Goal: Task Accomplishment & Management: Manage account settings

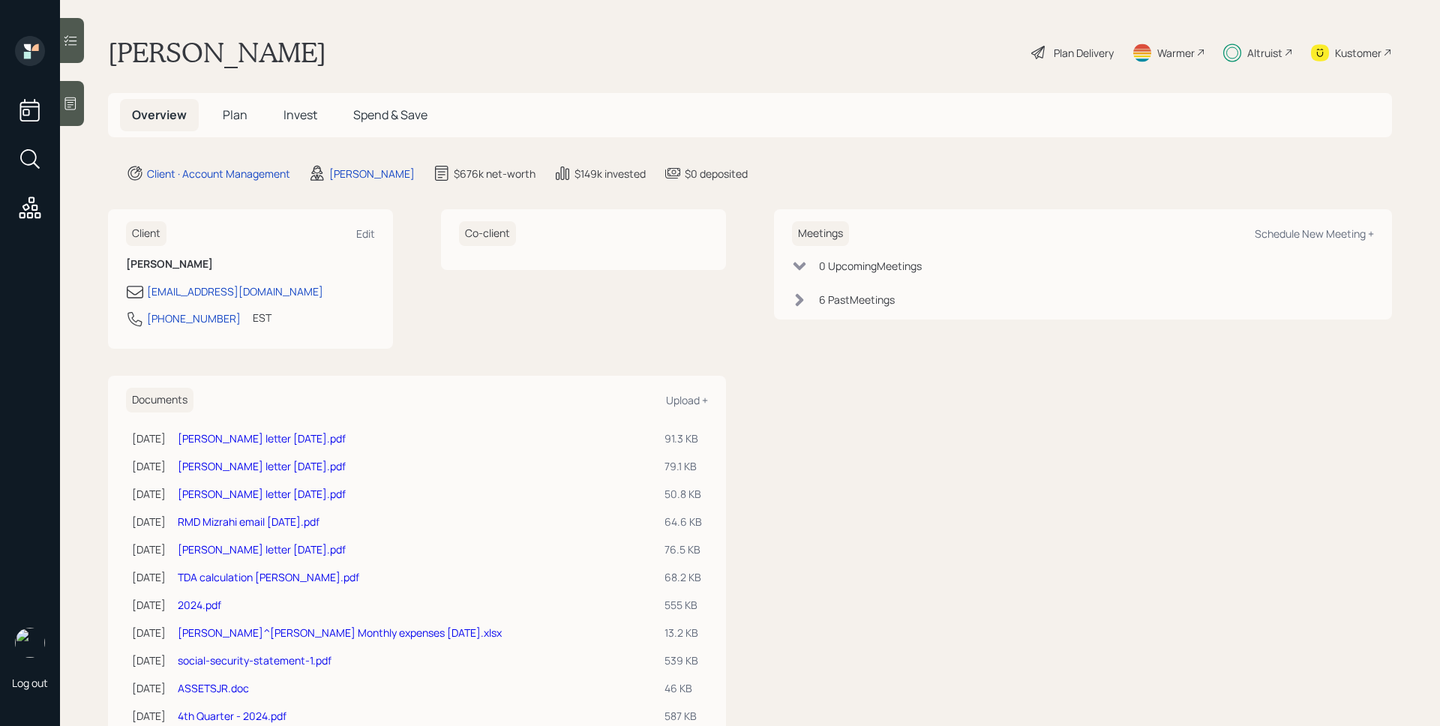
click at [308, 121] on span "Invest" at bounding box center [301, 115] width 34 height 17
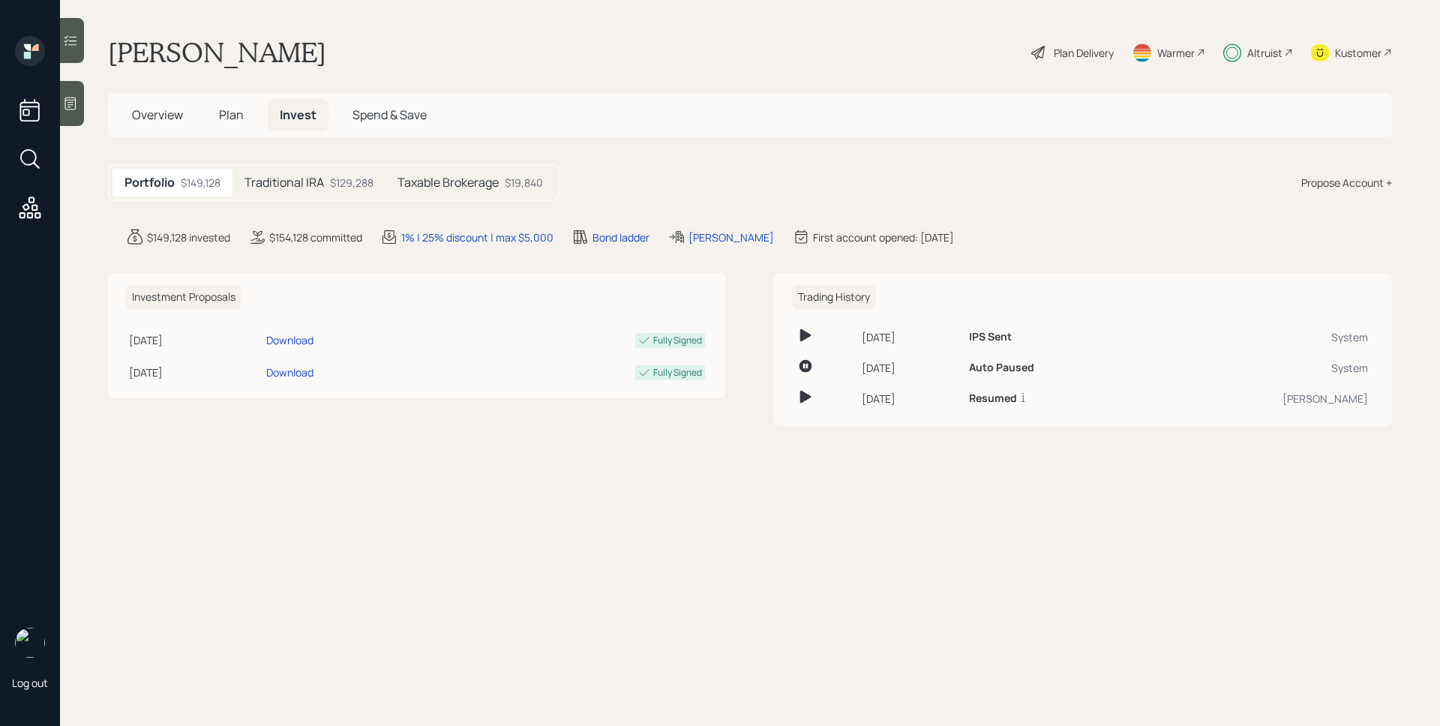
click at [472, 176] on h5 "Taxable Brokerage" at bounding box center [448, 183] width 101 height 14
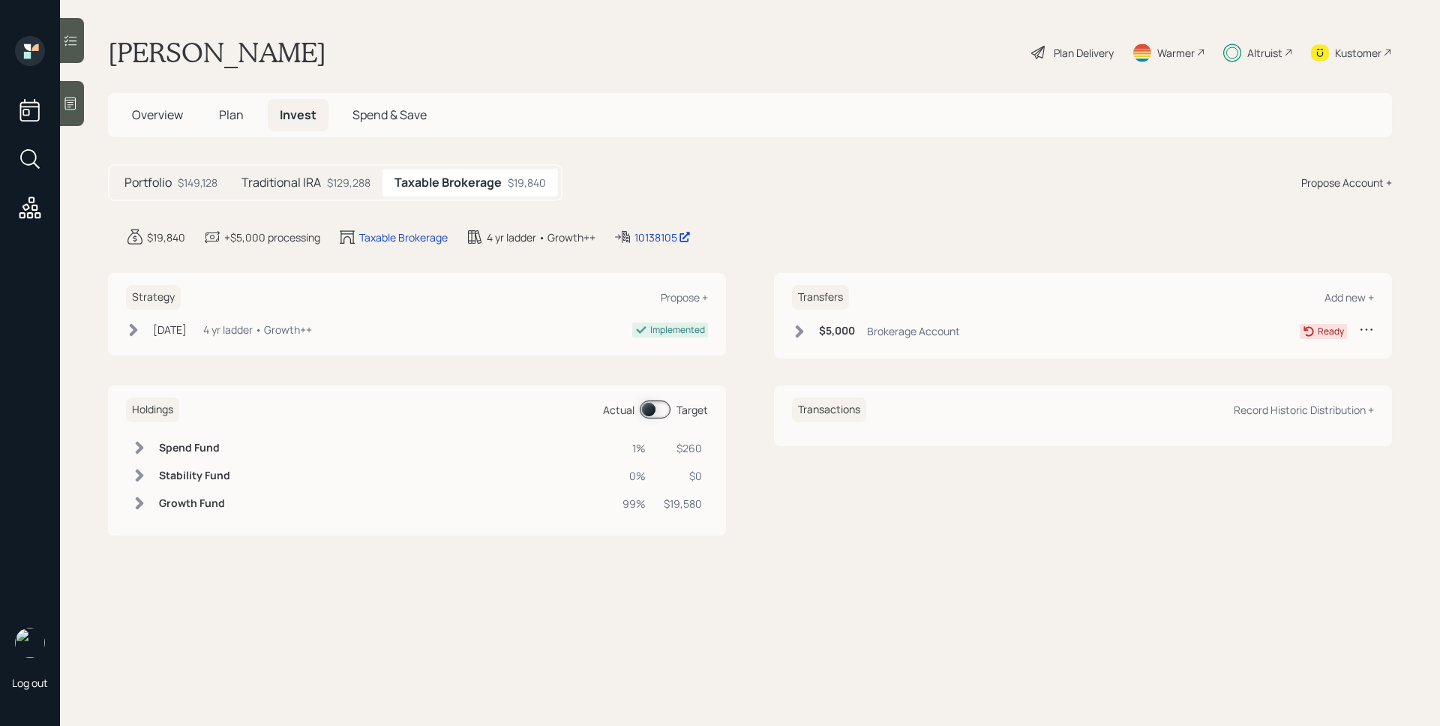
click at [665, 407] on span at bounding box center [655, 410] width 31 height 18
click at [663, 409] on span at bounding box center [655, 410] width 31 height 18
